Goal: Information Seeking & Learning: Learn about a topic

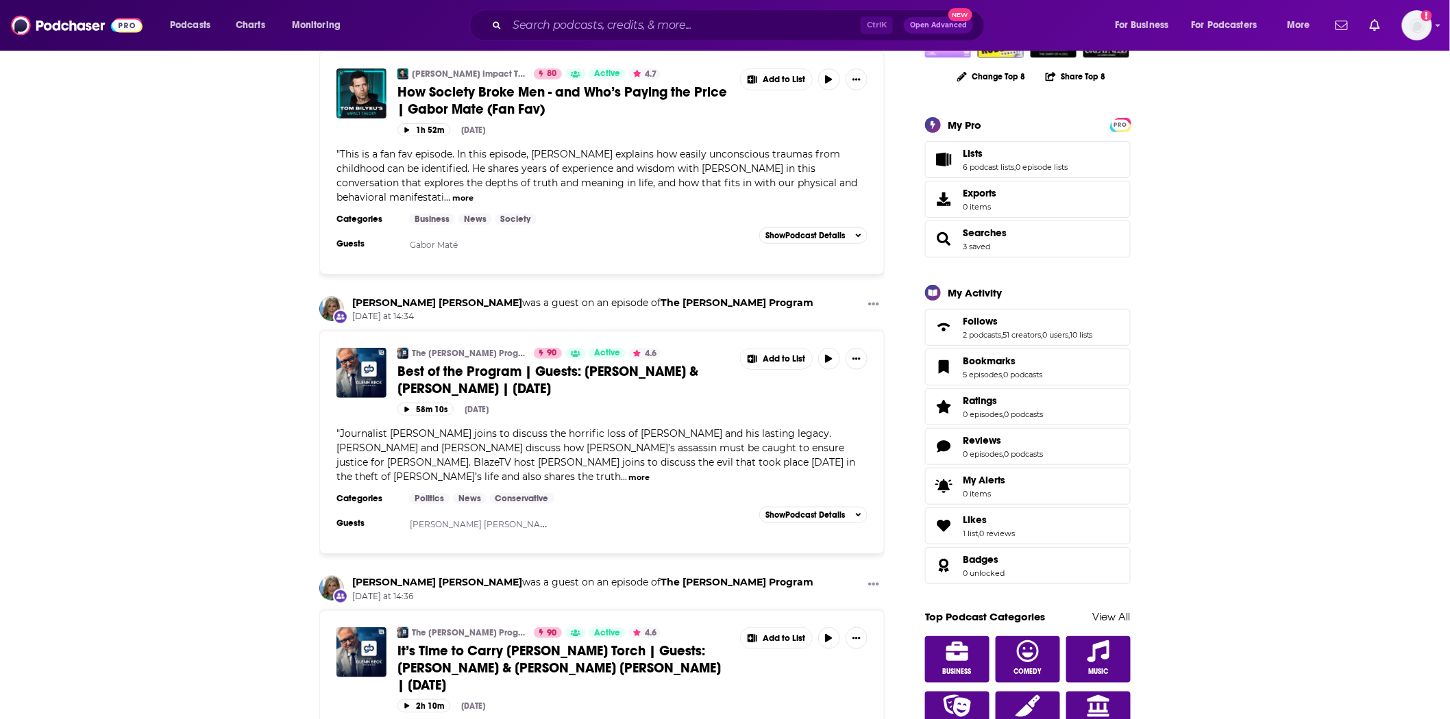
scroll to position [228, 0]
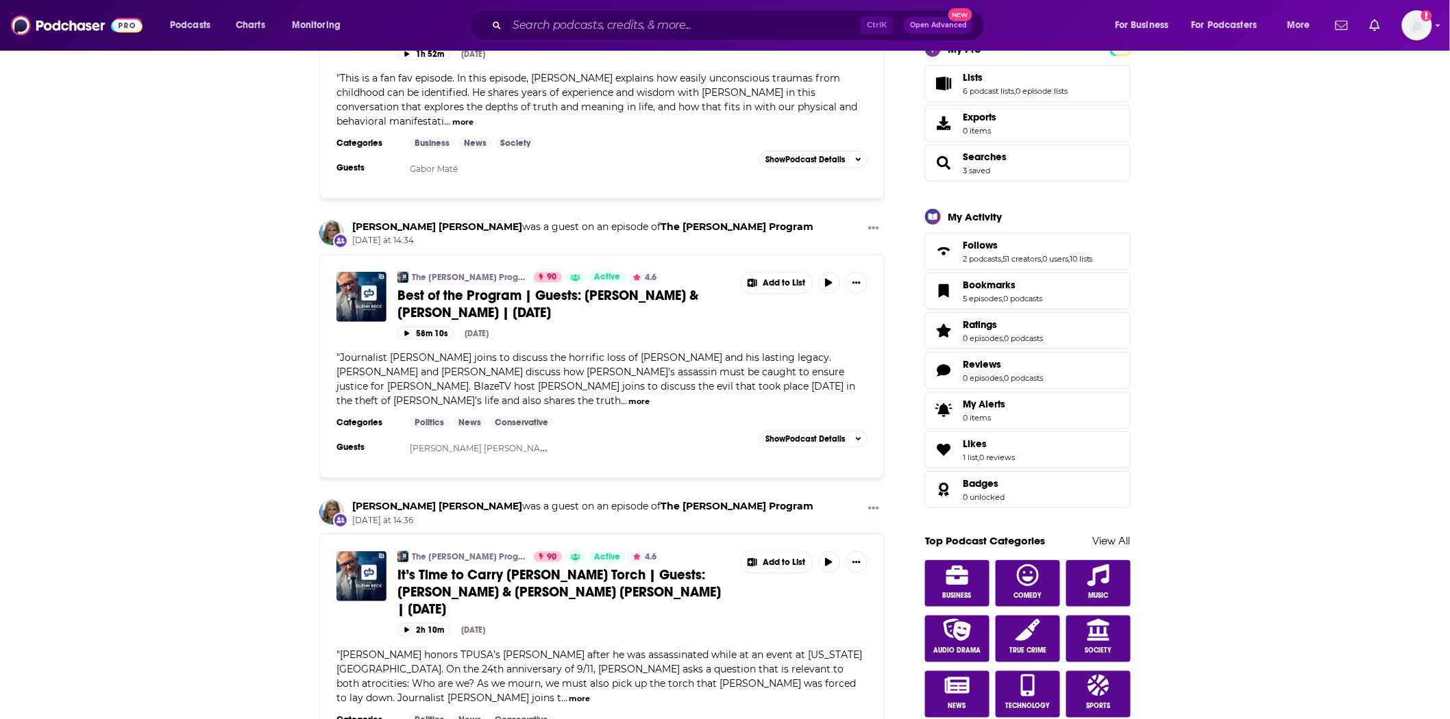
click at [624, 567] on span "It’s Time to Carry [PERSON_NAME] Torch | Guests: [PERSON_NAME] & [PERSON_NAME] …" at bounding box center [558, 592] width 323 height 51
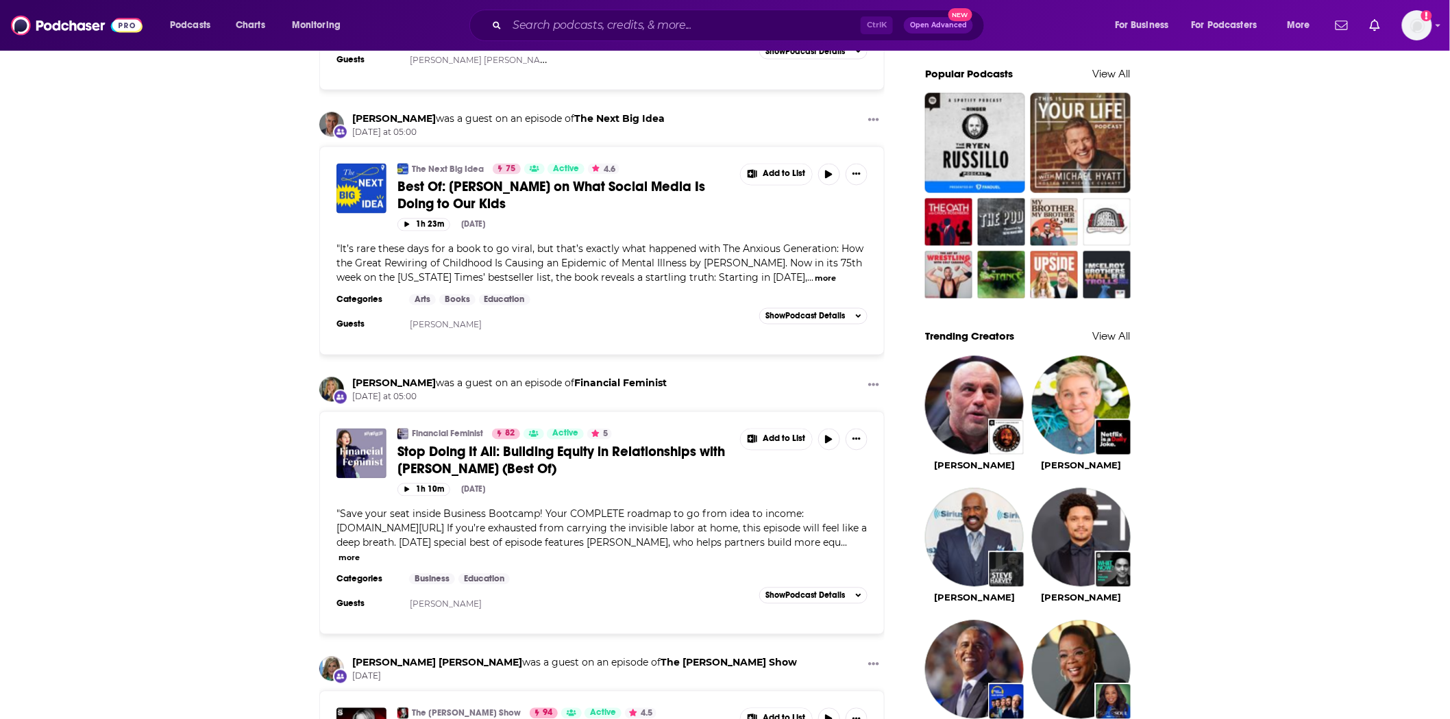
scroll to position [608, 0]
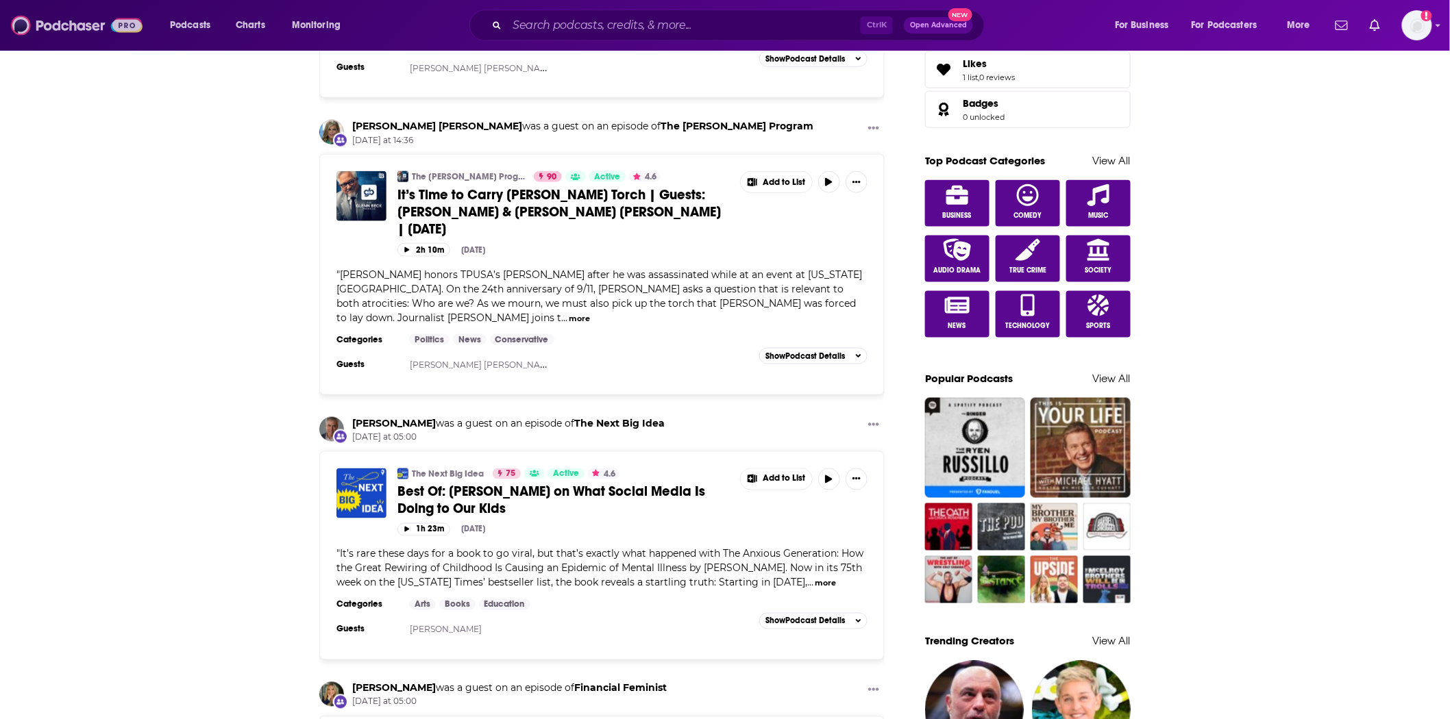
click at [41, 23] on img at bounding box center [77, 25] width 132 height 26
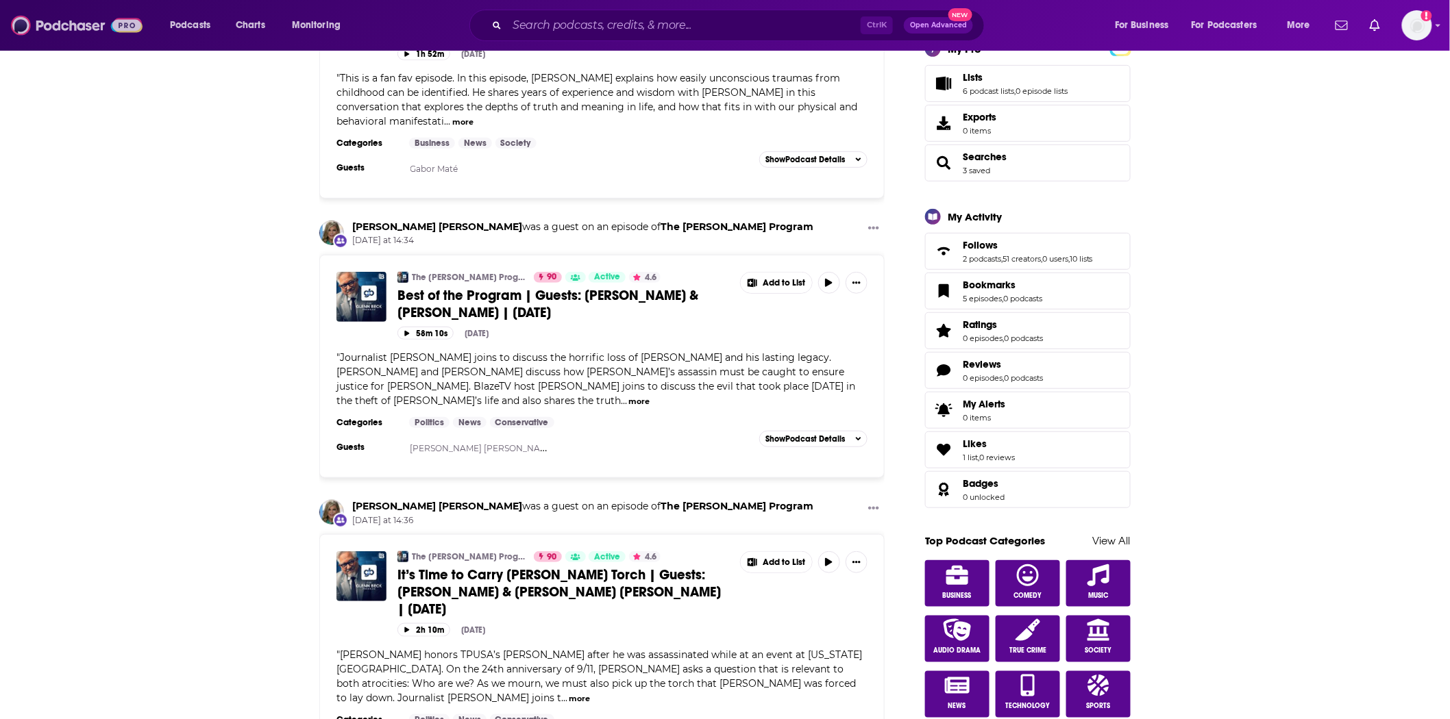
scroll to position [0, 0]
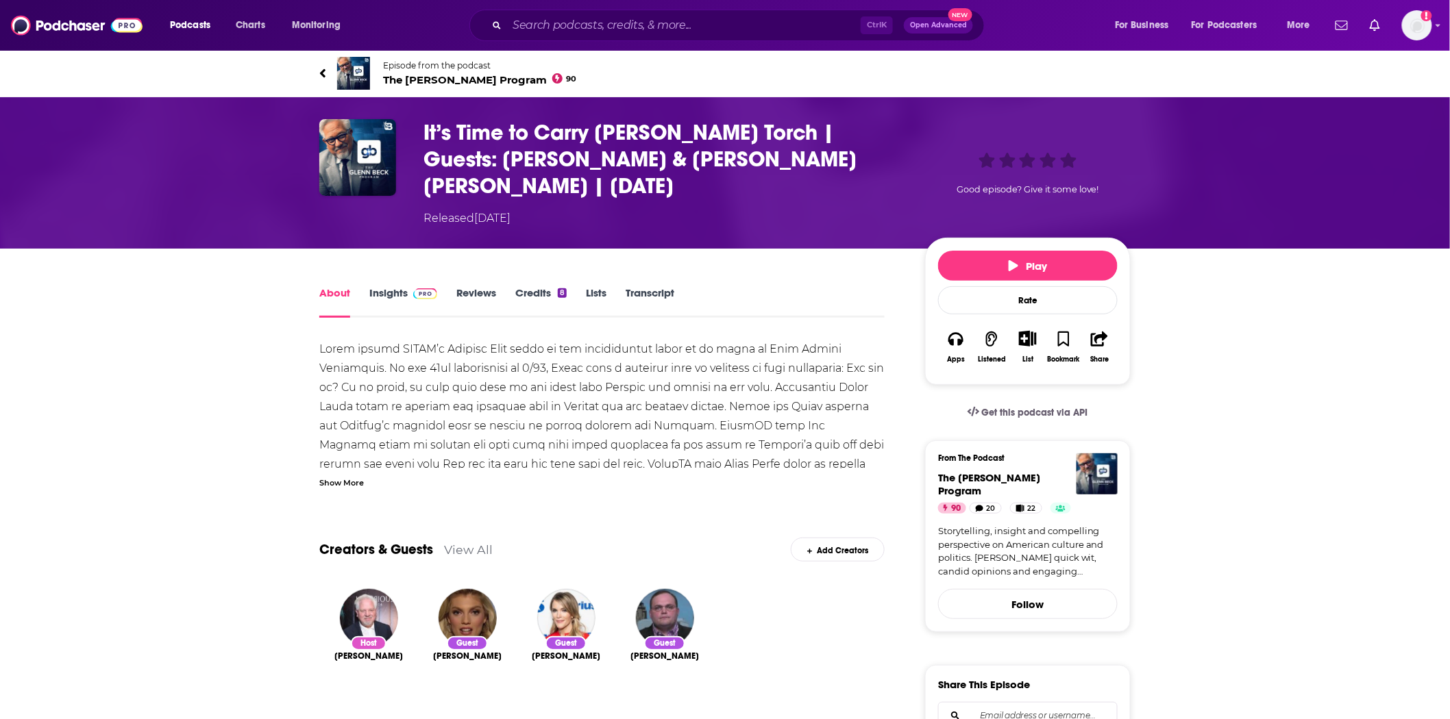
click at [343, 475] on div "Show More" at bounding box center [341, 481] width 45 height 13
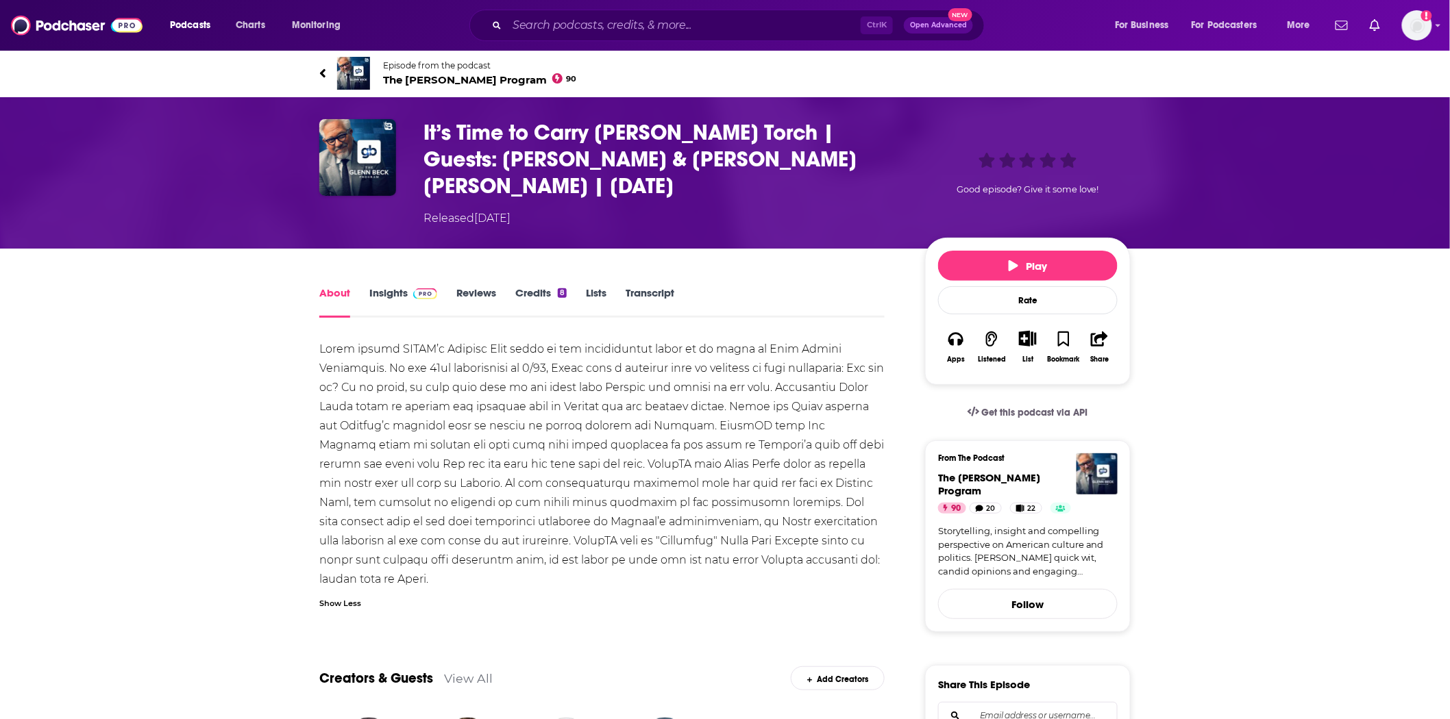
click at [639, 286] on link "Transcript" at bounding box center [649, 302] width 49 height 32
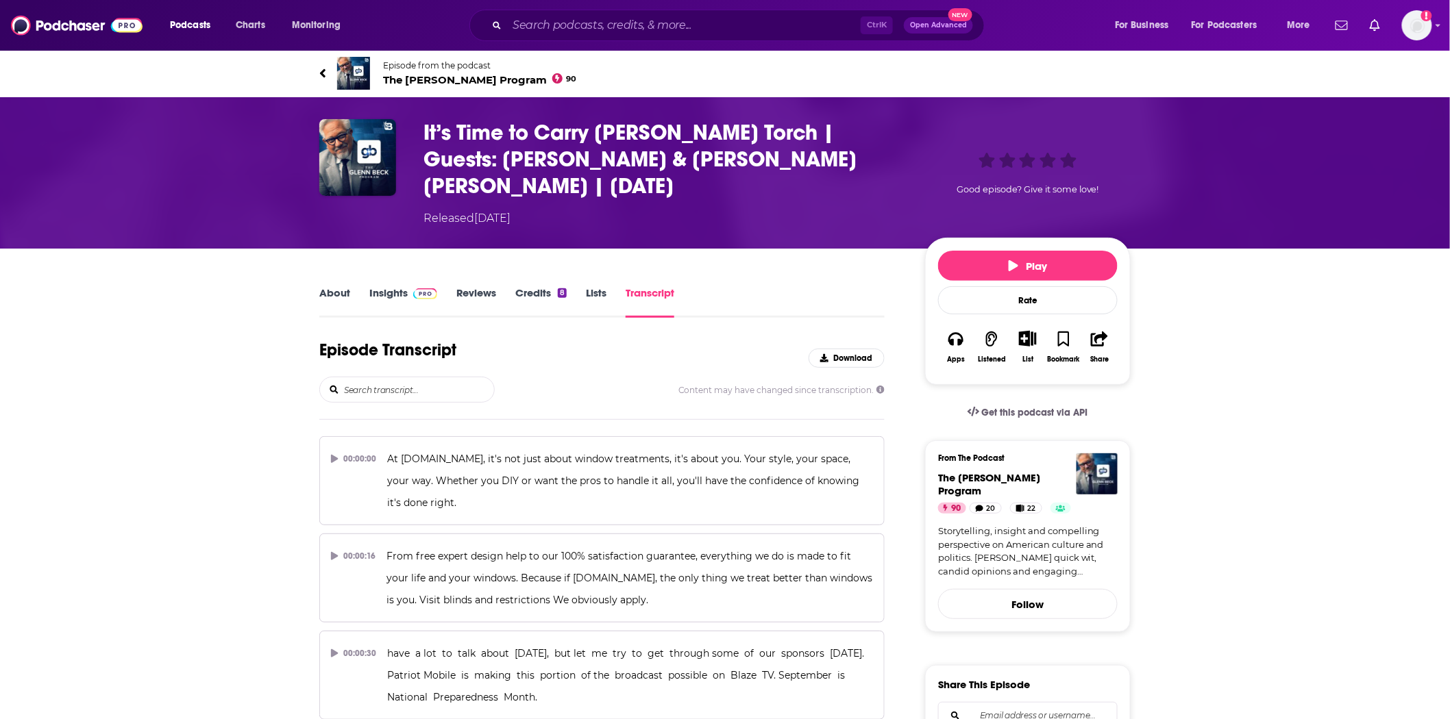
click at [410, 377] on input "search" at bounding box center [418, 389] width 151 height 25
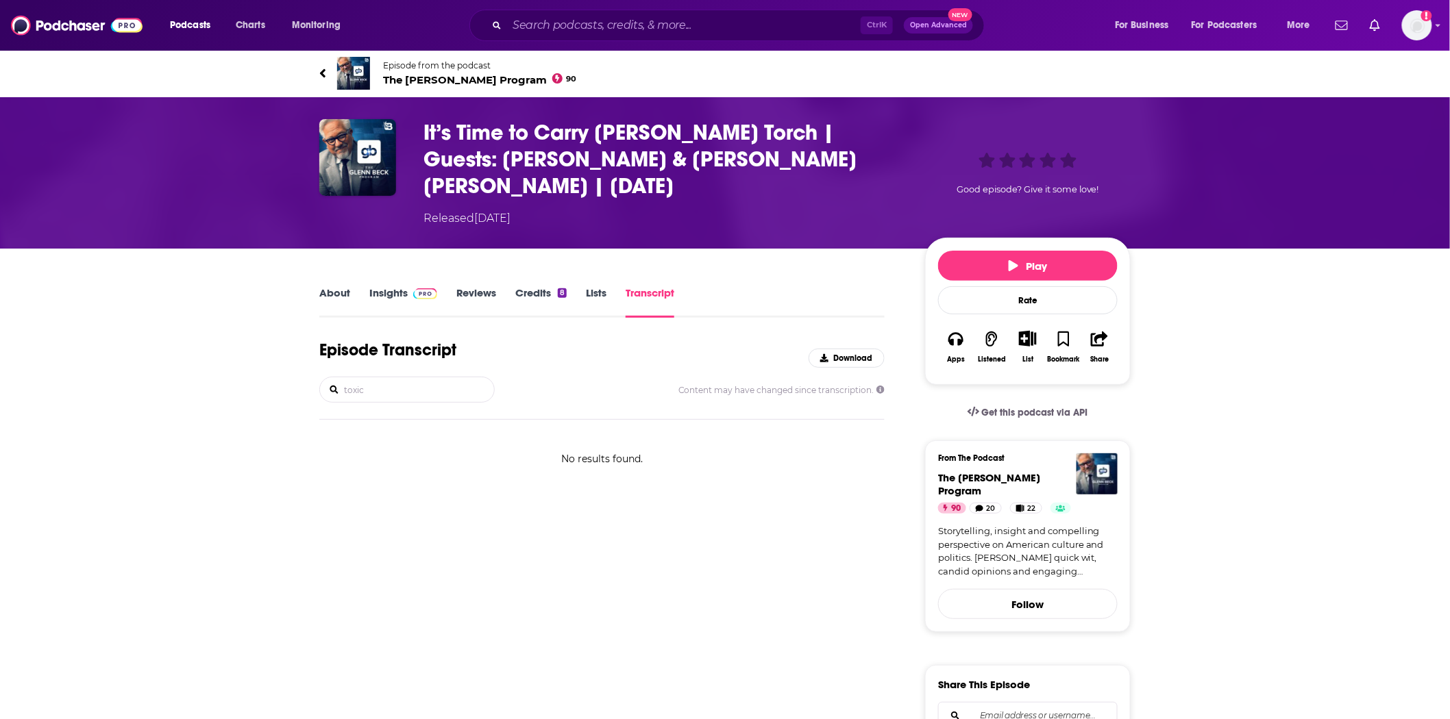
type input "toxic"
click at [66, 14] on img at bounding box center [77, 25] width 132 height 26
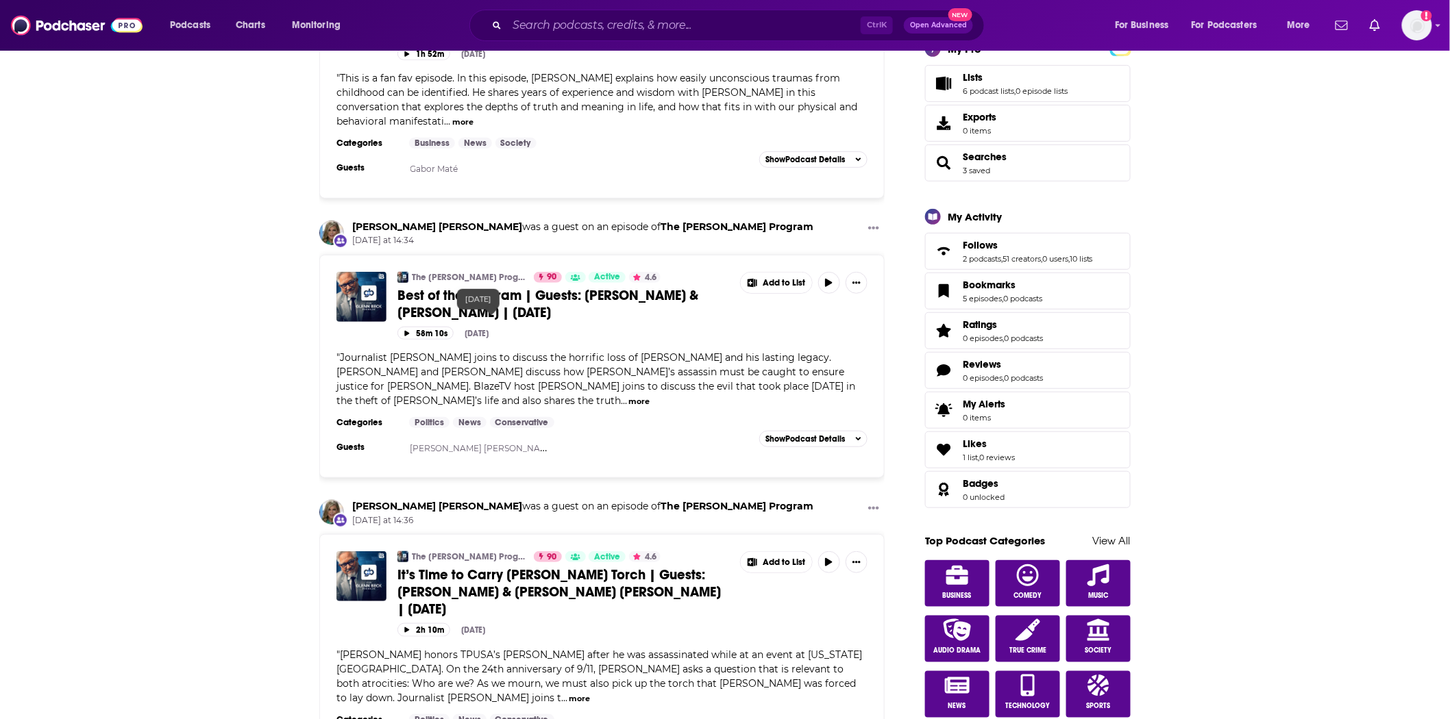
scroll to position [304, 0]
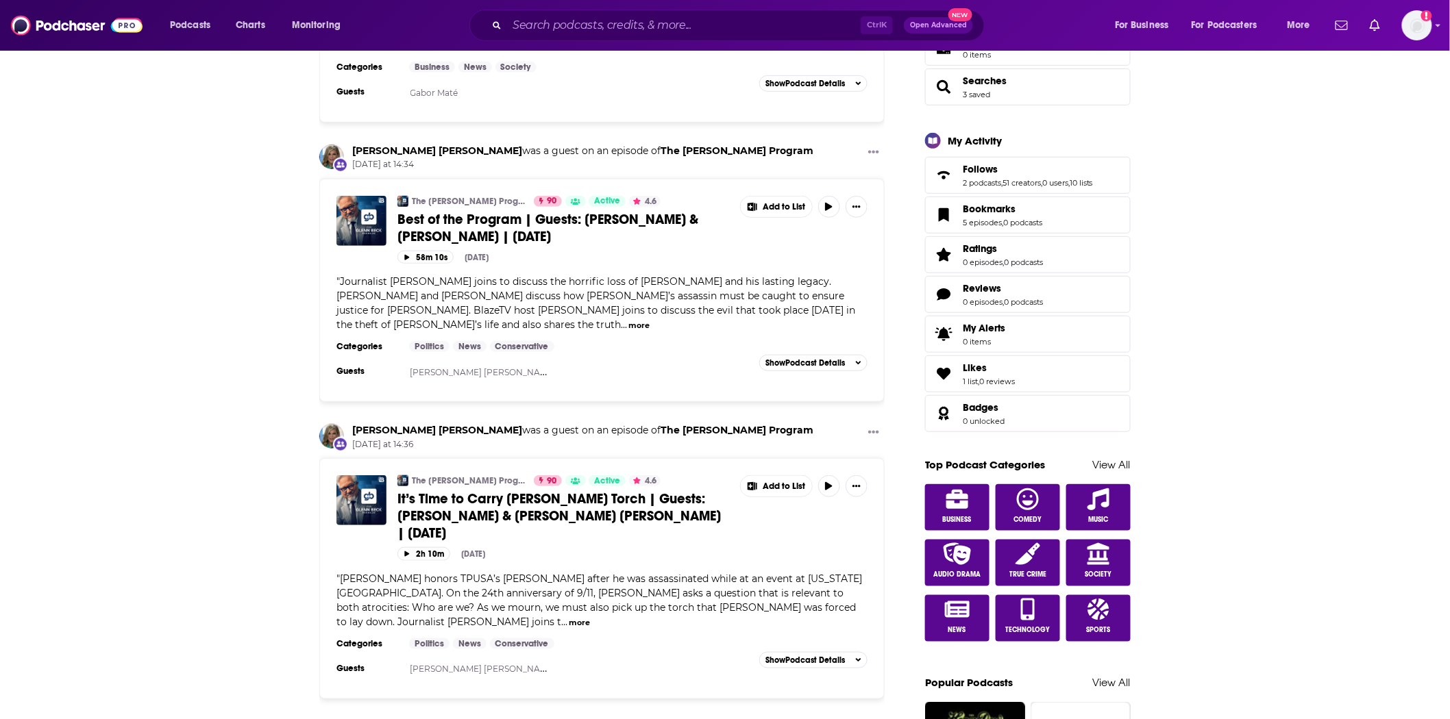
click at [650, 320] on button "more" at bounding box center [639, 326] width 21 height 12
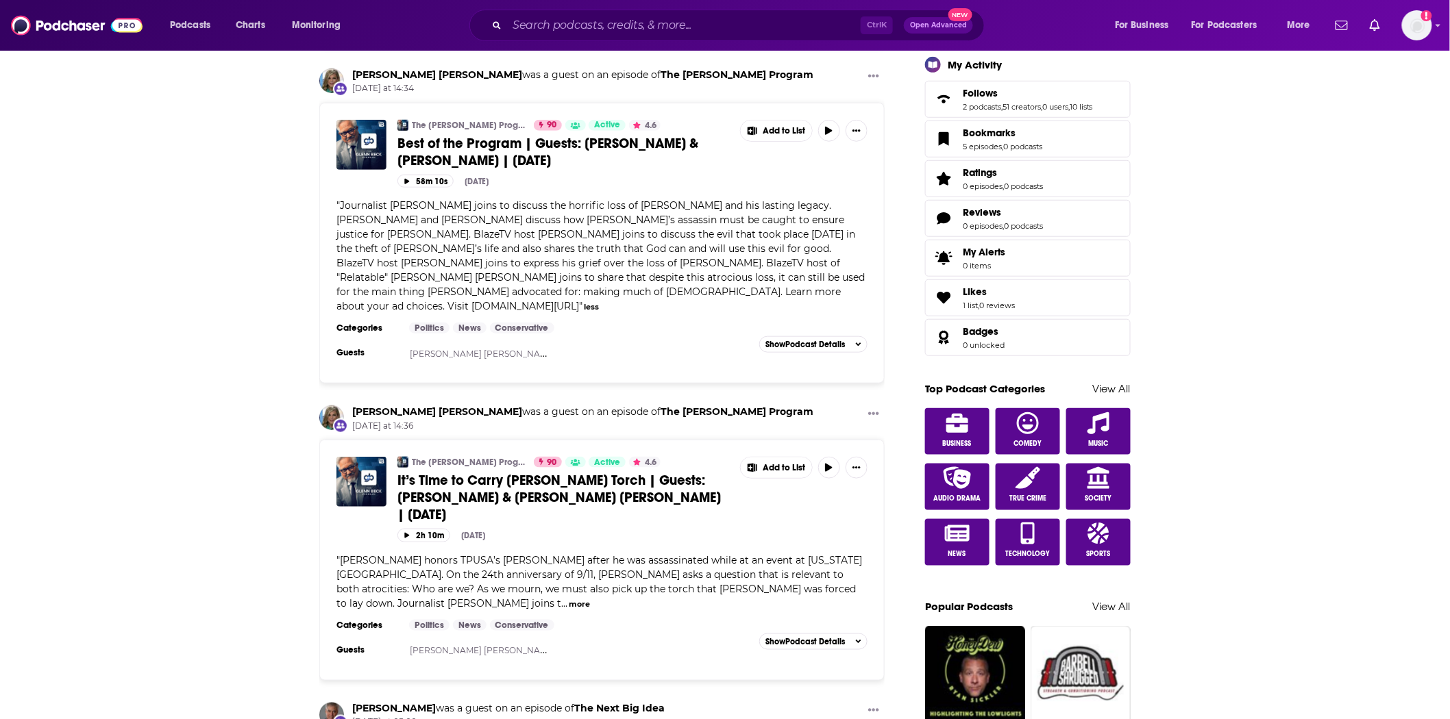
scroll to position [685, 0]
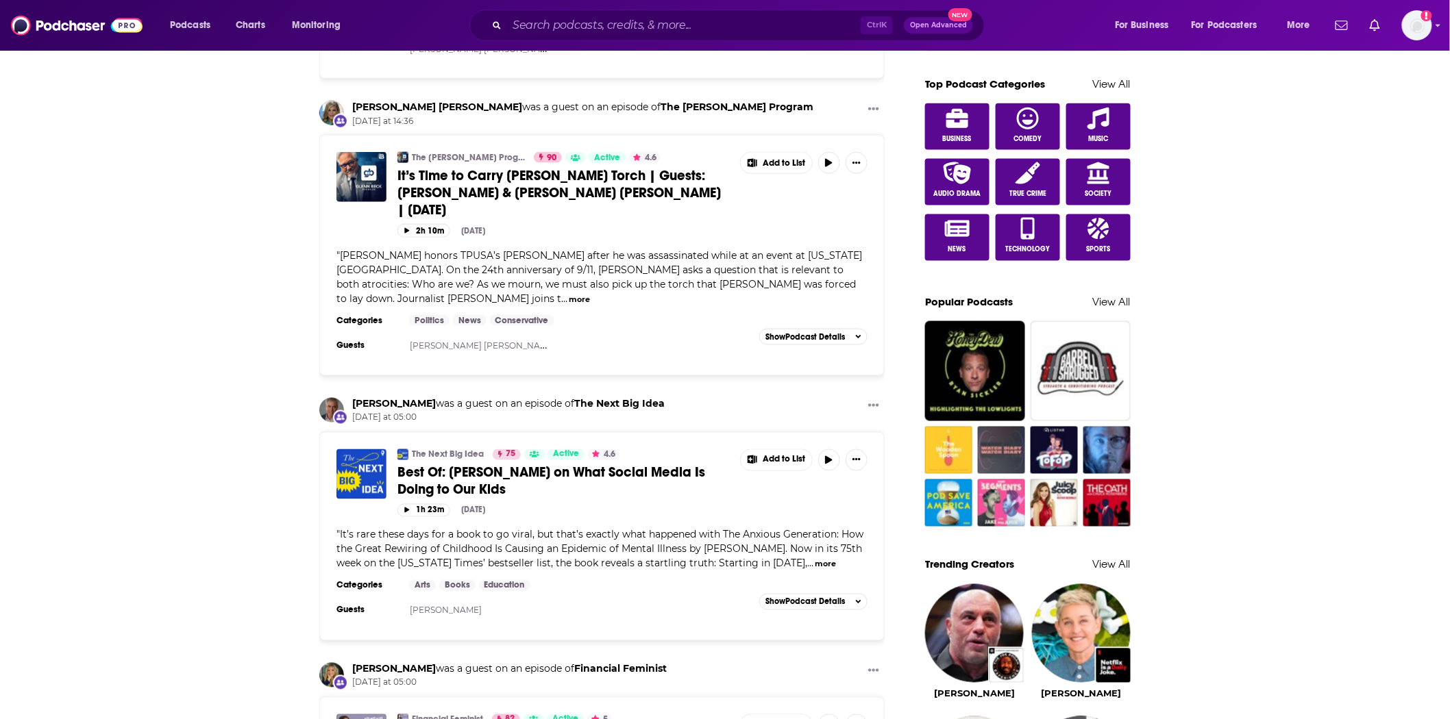
click at [560, 405] on div "This podcast has released episodes recently ([DATE]) and still appears to be ac…" at bounding box center [550, 413] width 318 height 21
click at [457, 464] on span "Best Of: [PERSON_NAME] on What Social Media Is Doing to Our Kids" at bounding box center [551, 481] width 308 height 34
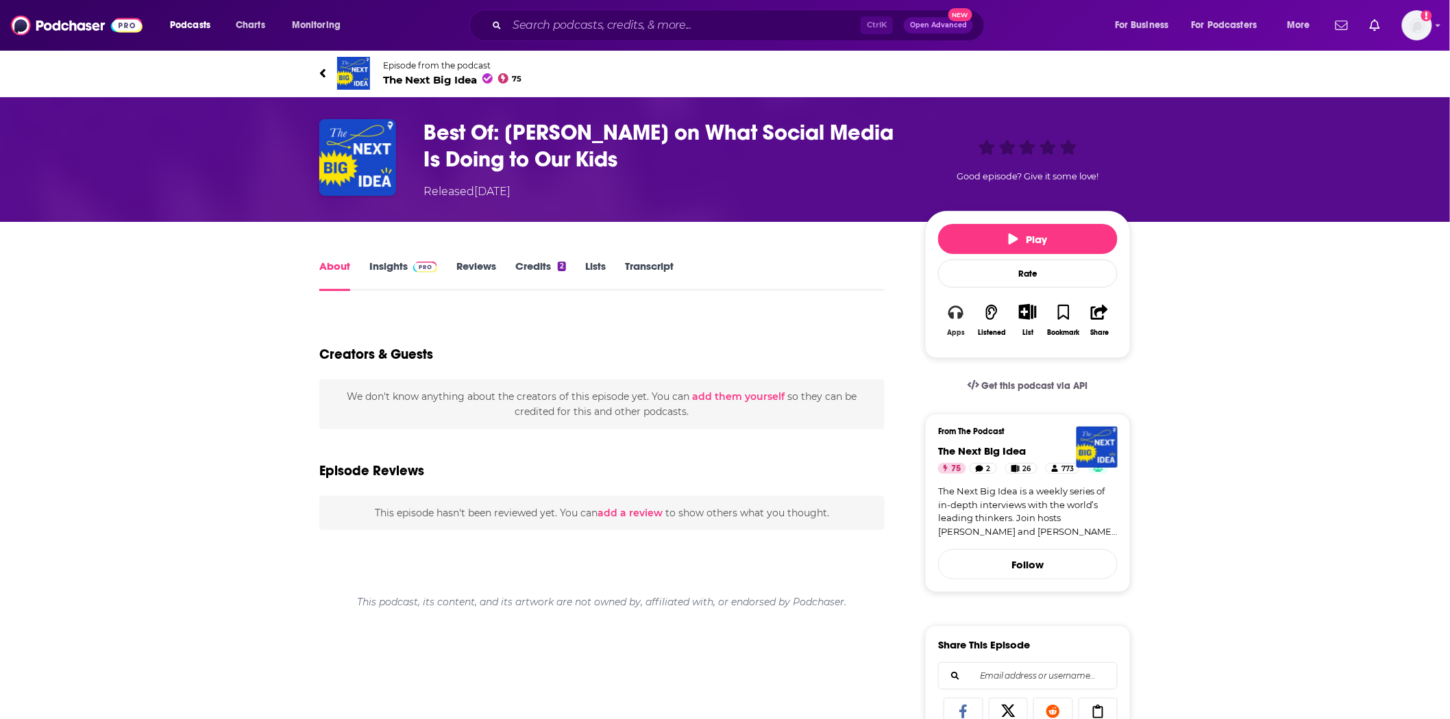
click at [950, 317] on icon "button" at bounding box center [955, 313] width 15 height 14
